Goal: Share content

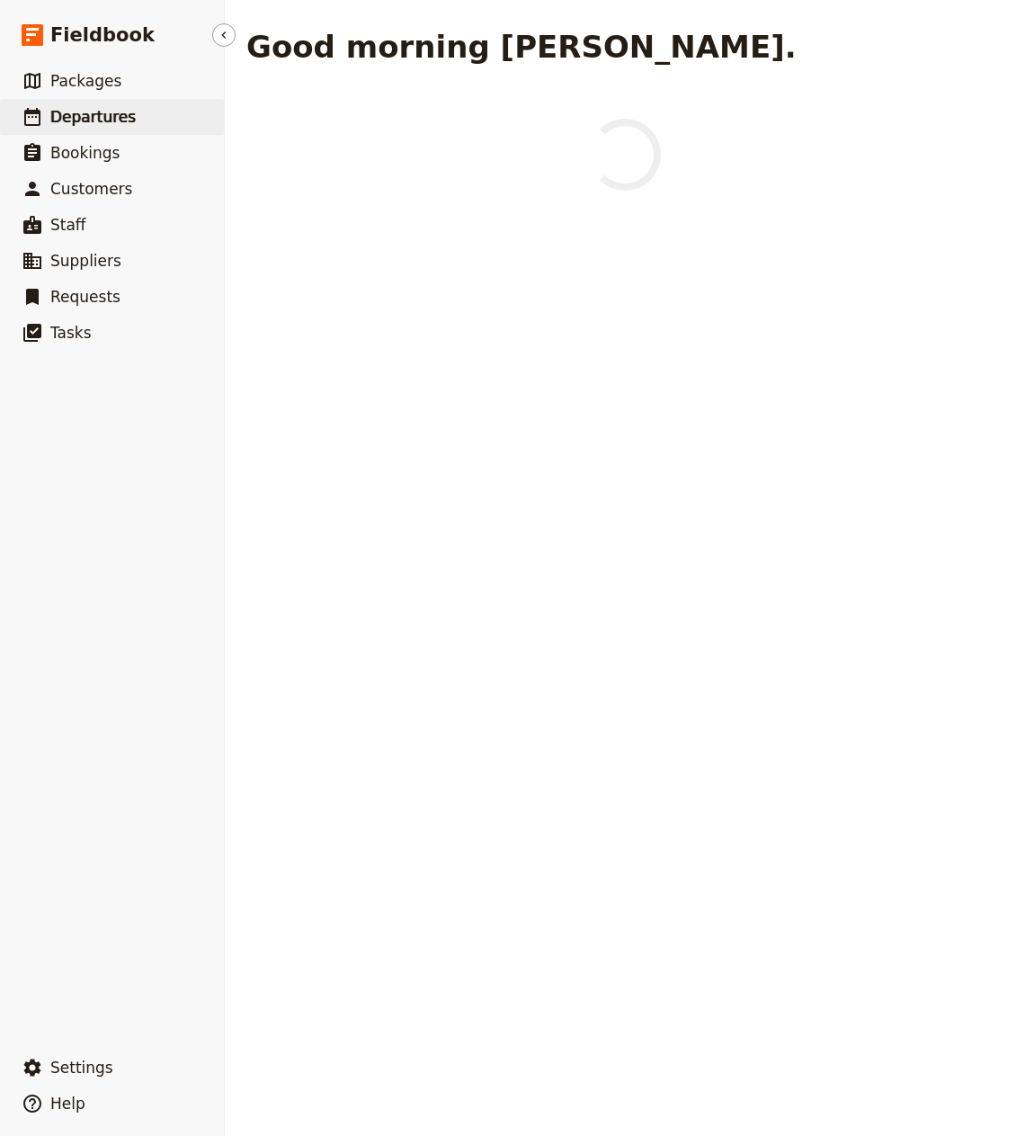
click at [145, 118] on link "​ Departures" at bounding box center [112, 117] width 224 height 36
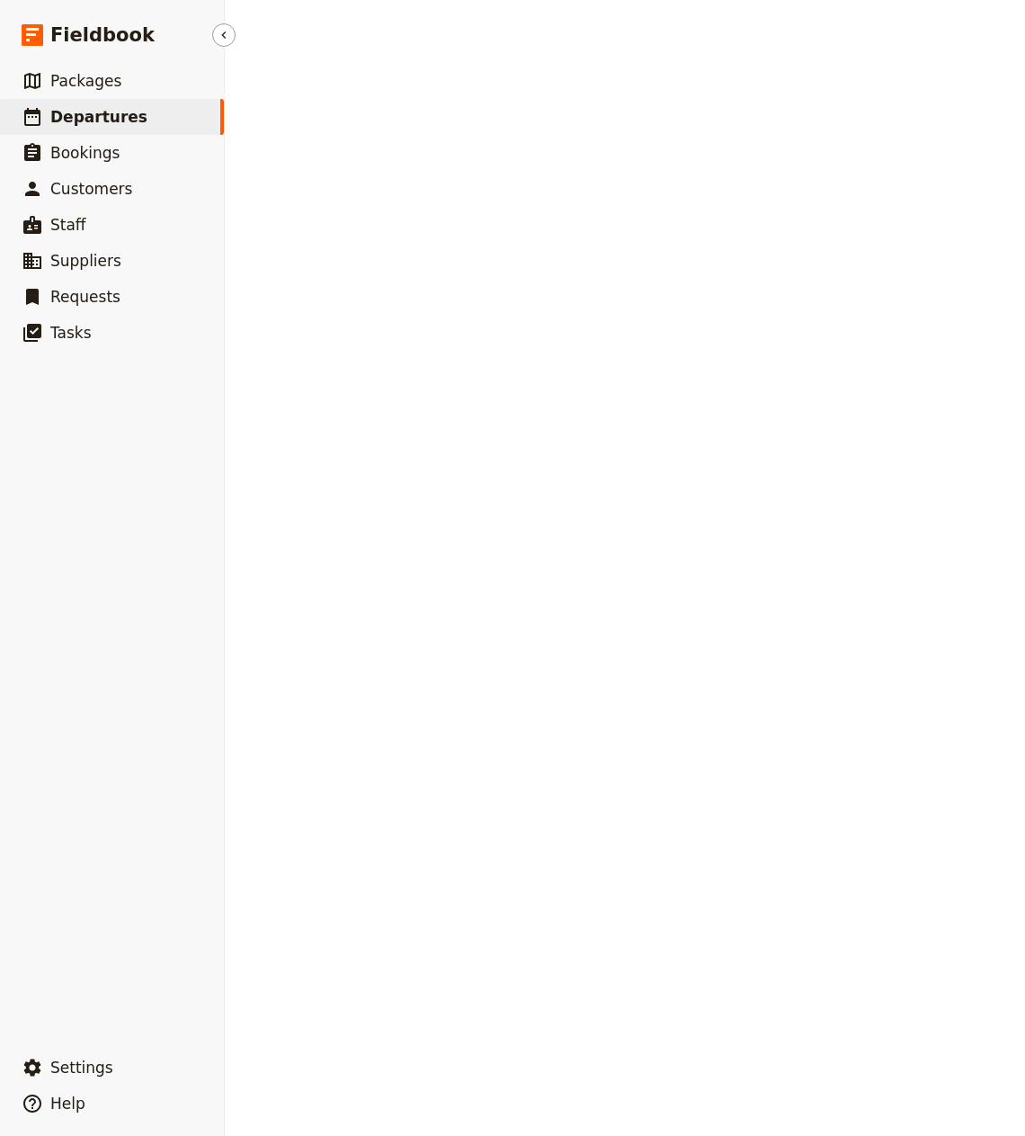
select select "CREATED_AT"
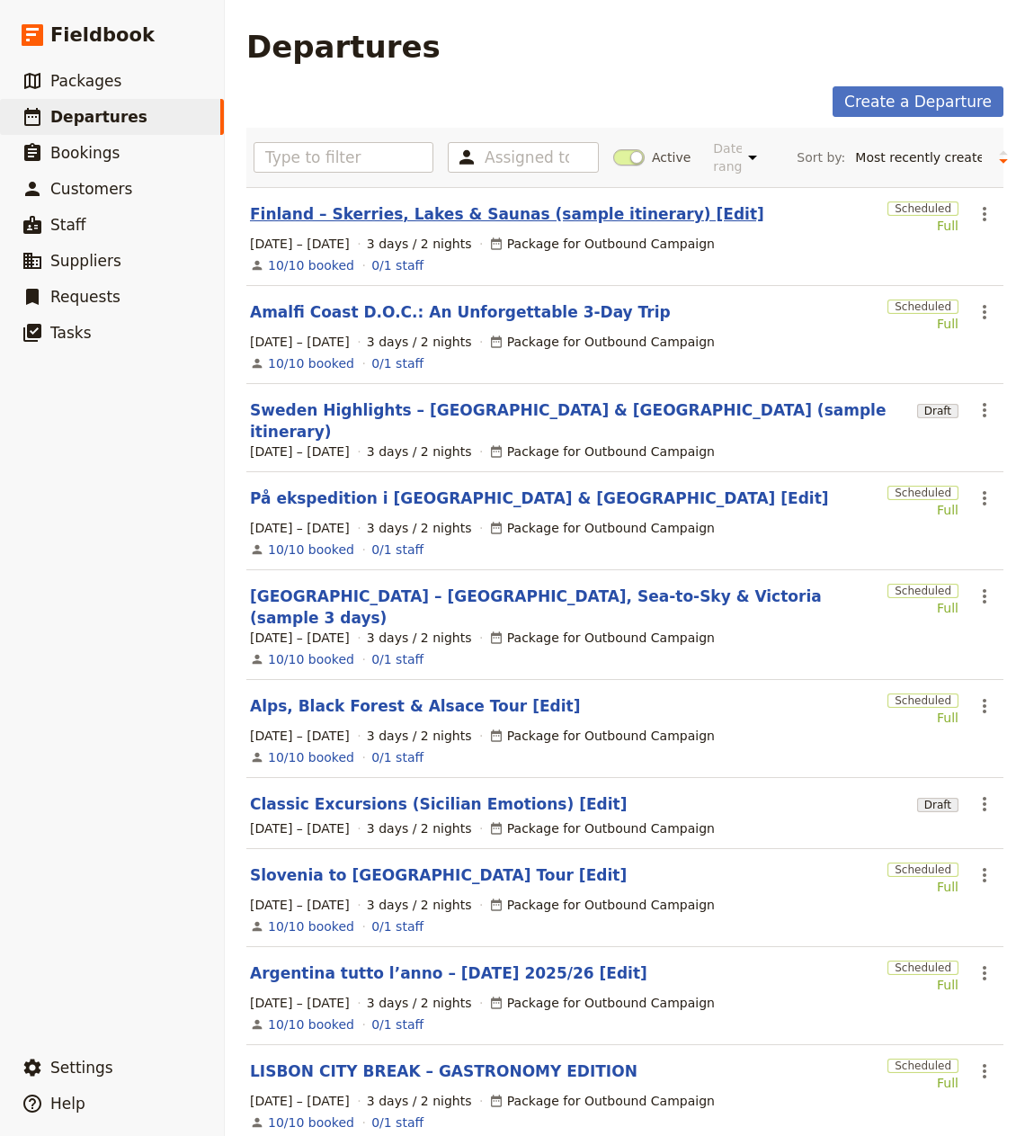
click at [481, 210] on link "Finland – Skerries, Lakes & Saunas (sample itinerary) [Edit]" at bounding box center [507, 214] width 514 height 22
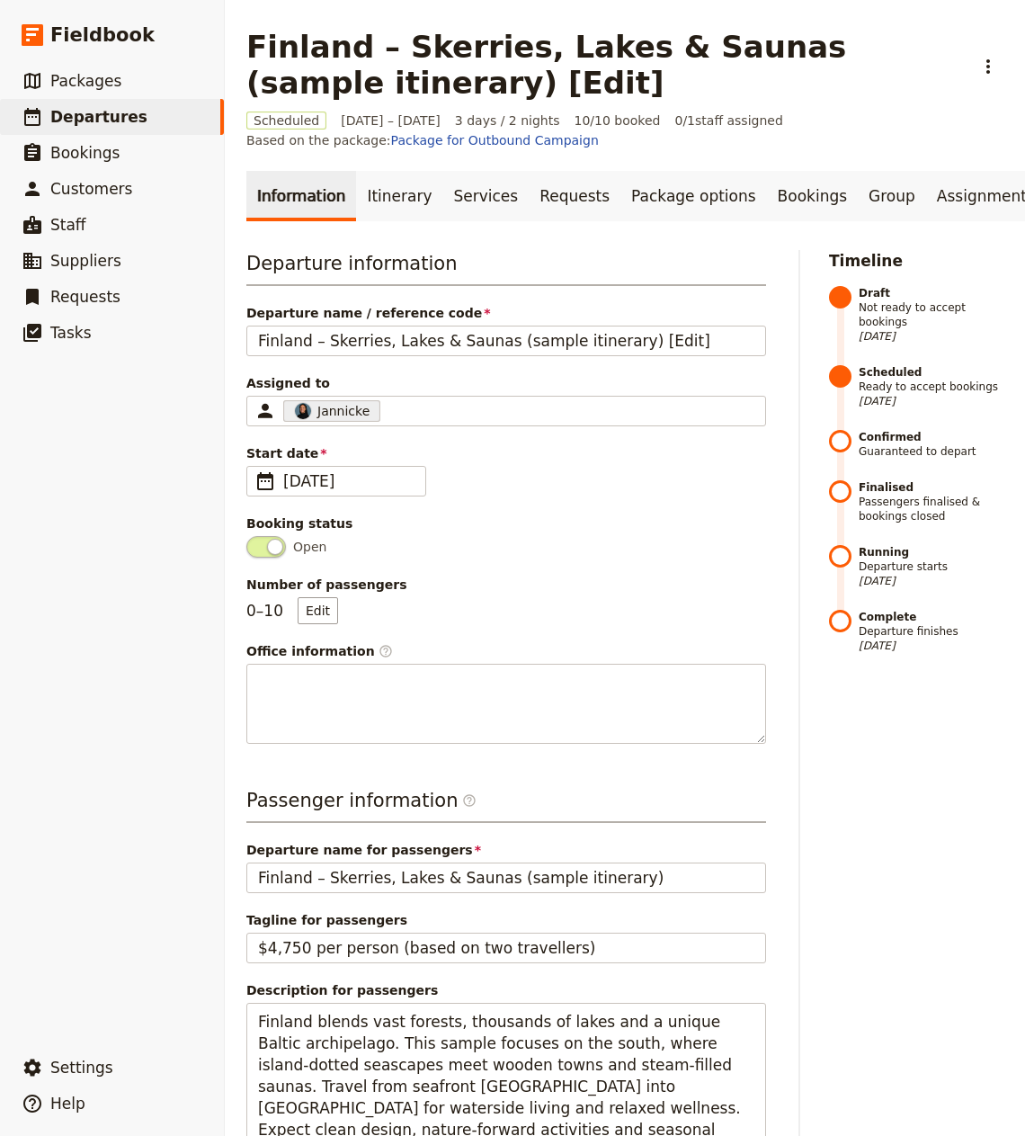
drag, startPoint x: 219, startPoint y: 26, endPoint x: 942, endPoint y: 232, distance: 751.7
click at [926, 227] on div "Fieldbook ​ ​ Fieldbook ​ ​ Packages ​ Departures ​ Bookings ​ Customers ​ Staf…" at bounding box center [512, 568] width 1025 height 1136
click at [227, 32] on icon "Hide menu" at bounding box center [224, 35] width 14 height 14
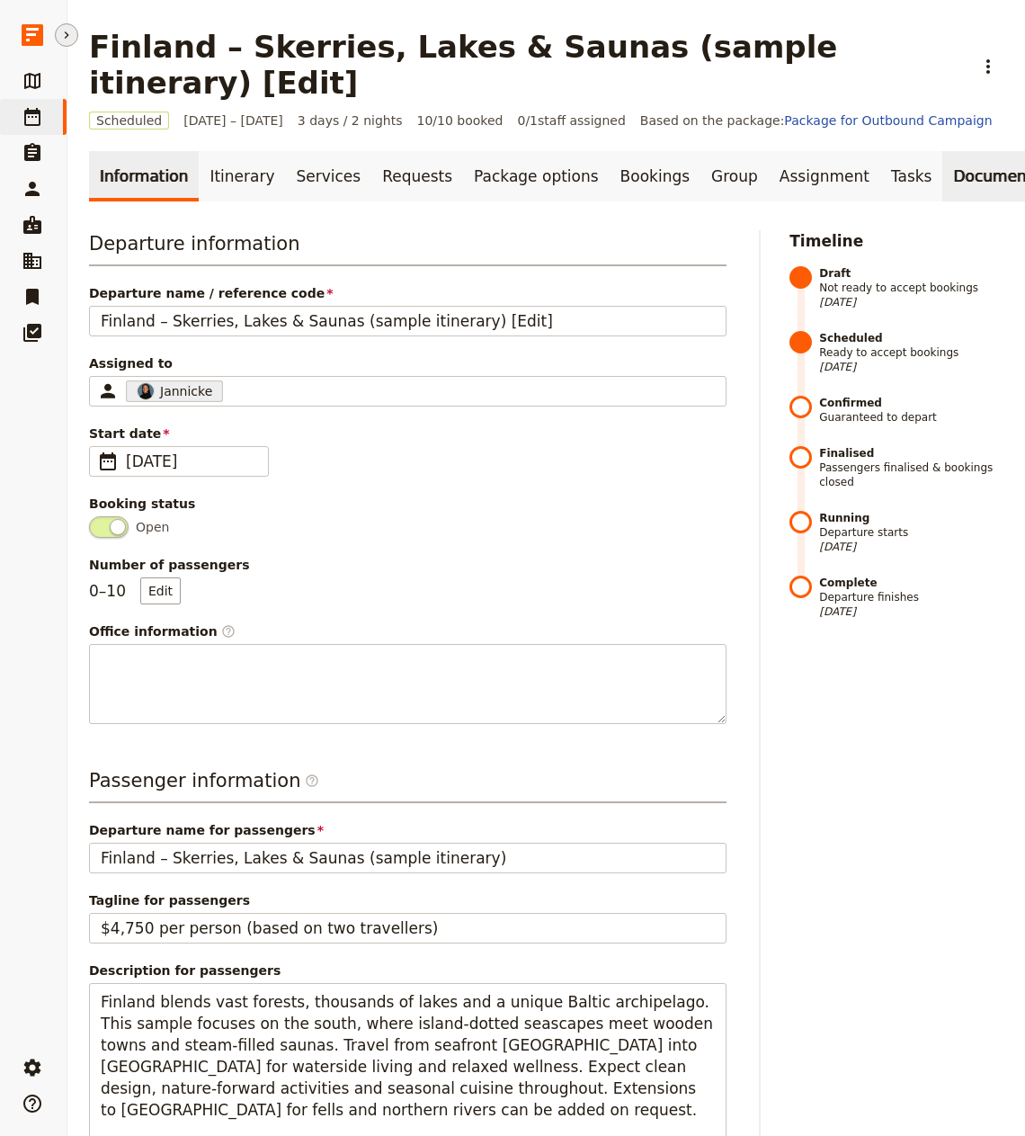
click at [942, 151] on link "Documents" at bounding box center [996, 176] width 109 height 50
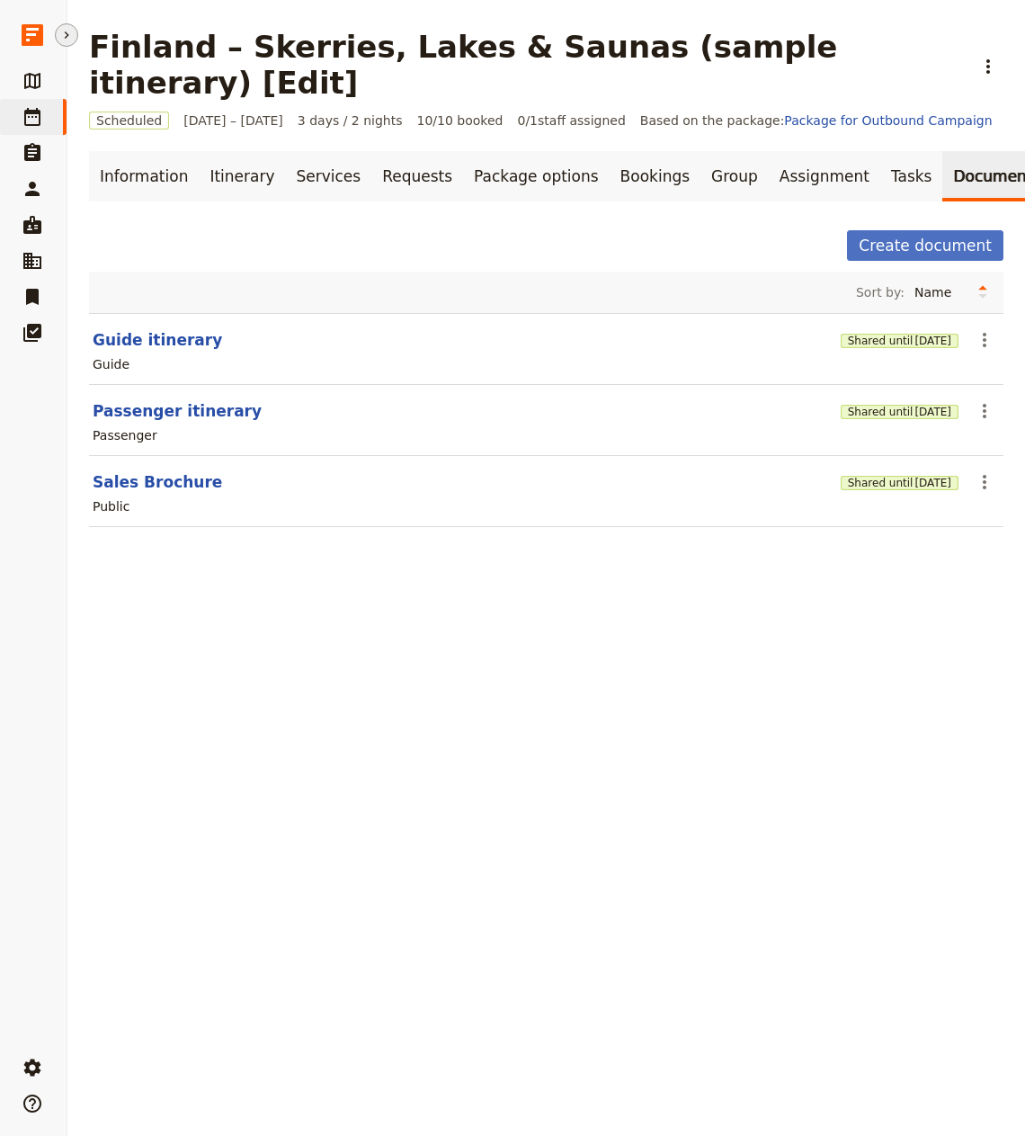
click at [859, 473] on div "Shared until [DATE]" at bounding box center [900, 482] width 118 height 18
click at [849, 476] on button "Shared until [DATE]" at bounding box center [900, 483] width 118 height 14
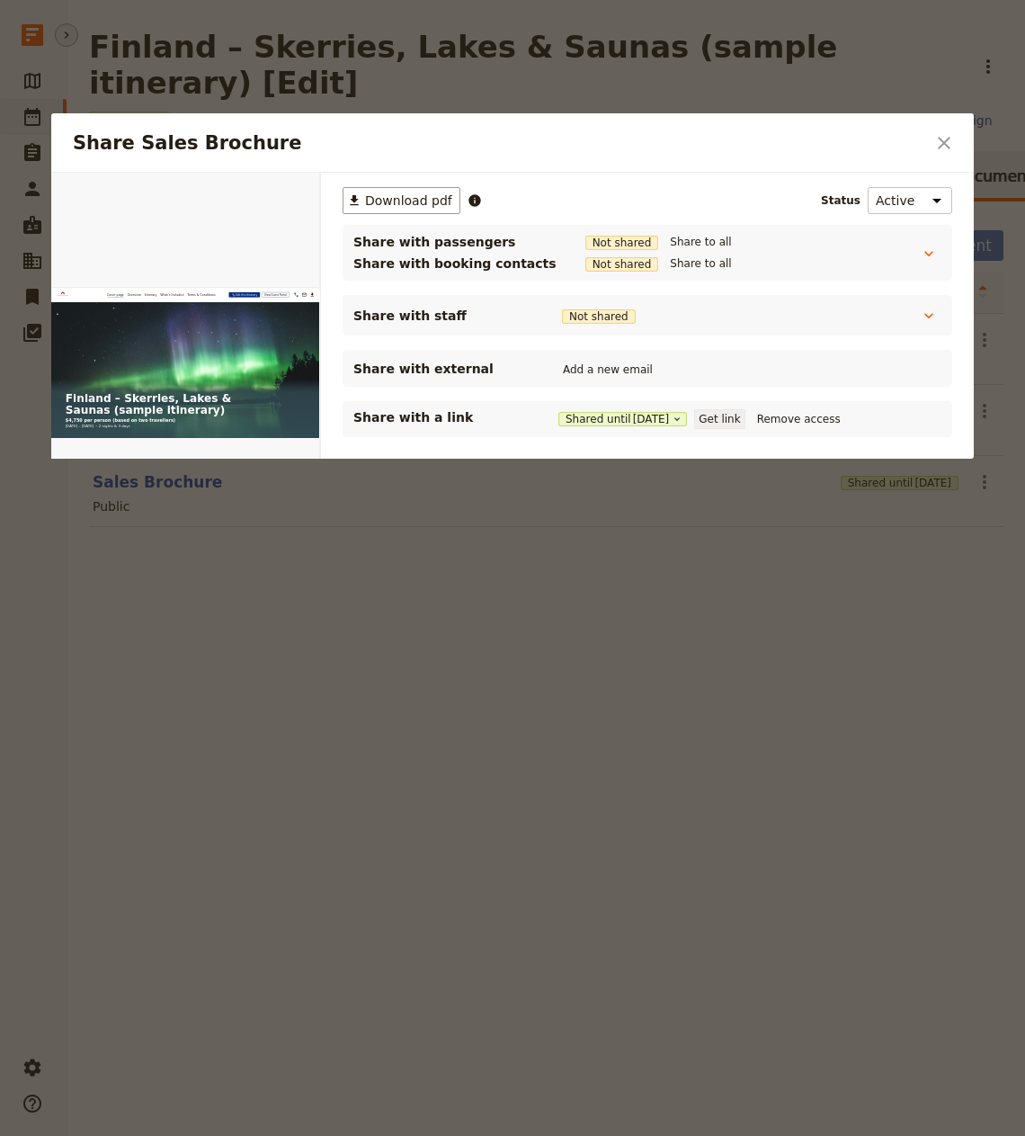
click at [744, 421] on button "Get link" at bounding box center [719, 419] width 50 height 20
